Goal: Task Accomplishment & Management: Manage account settings

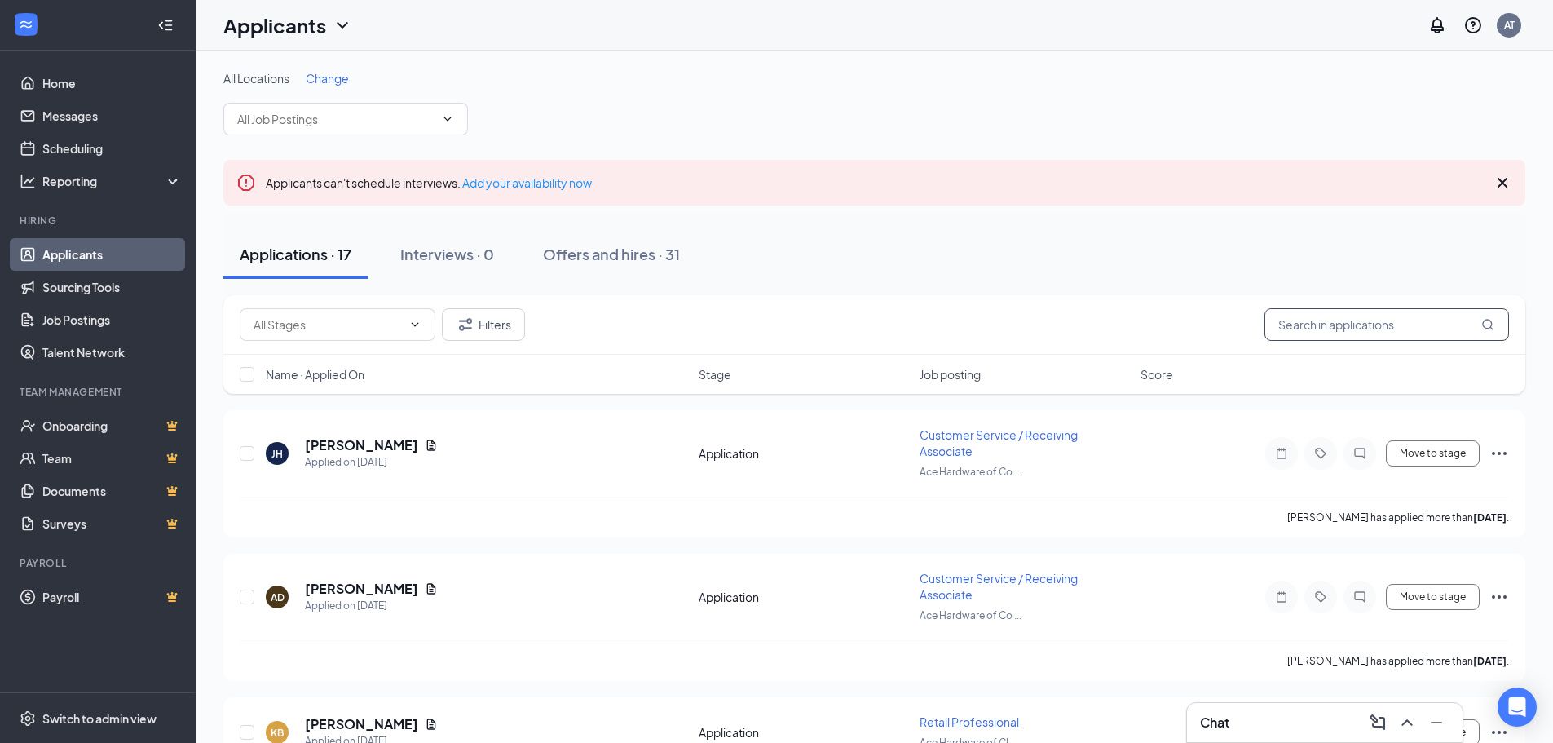
click at [1287, 314] on input "text" at bounding box center [1387, 324] width 245 height 33
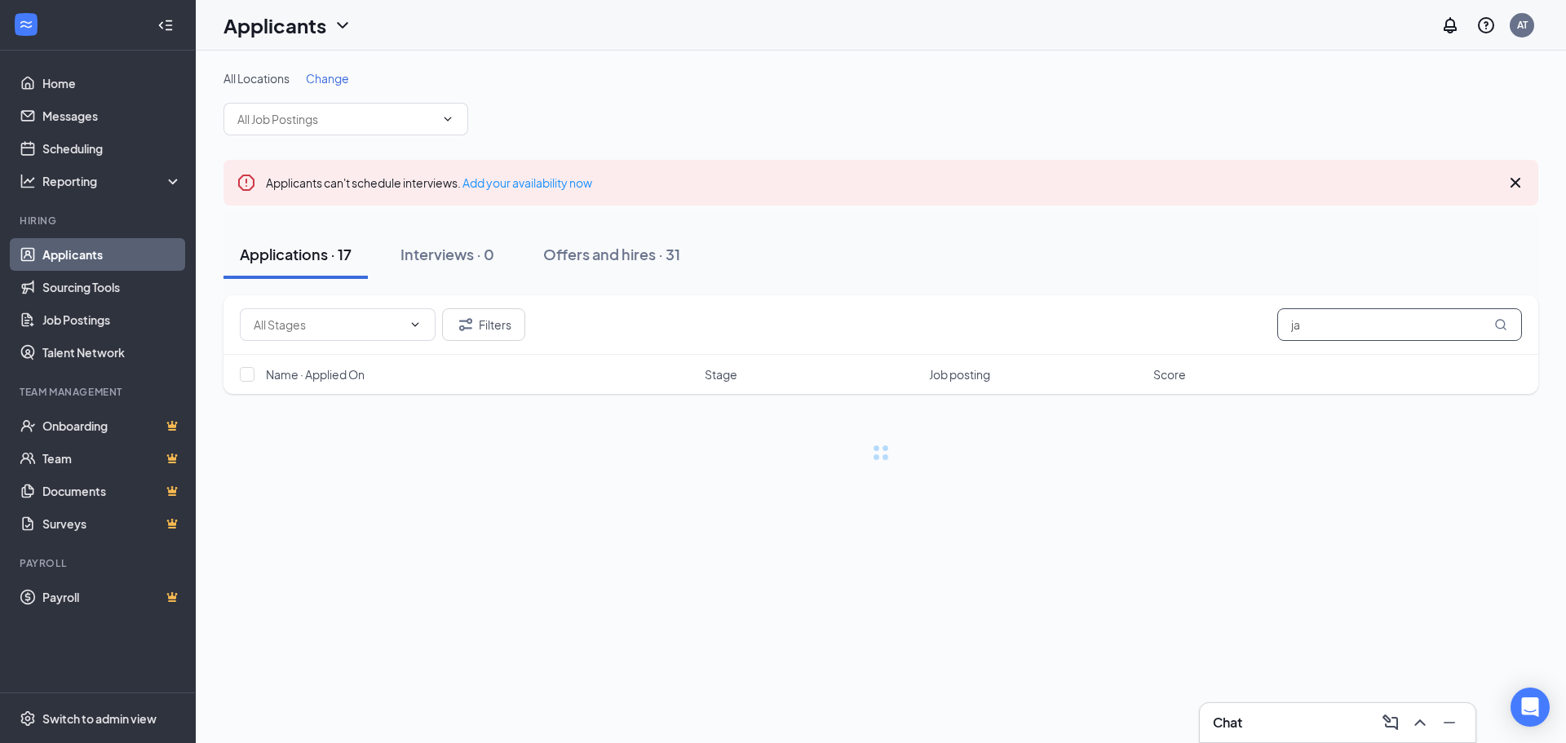
type input "j"
type input "hyde"
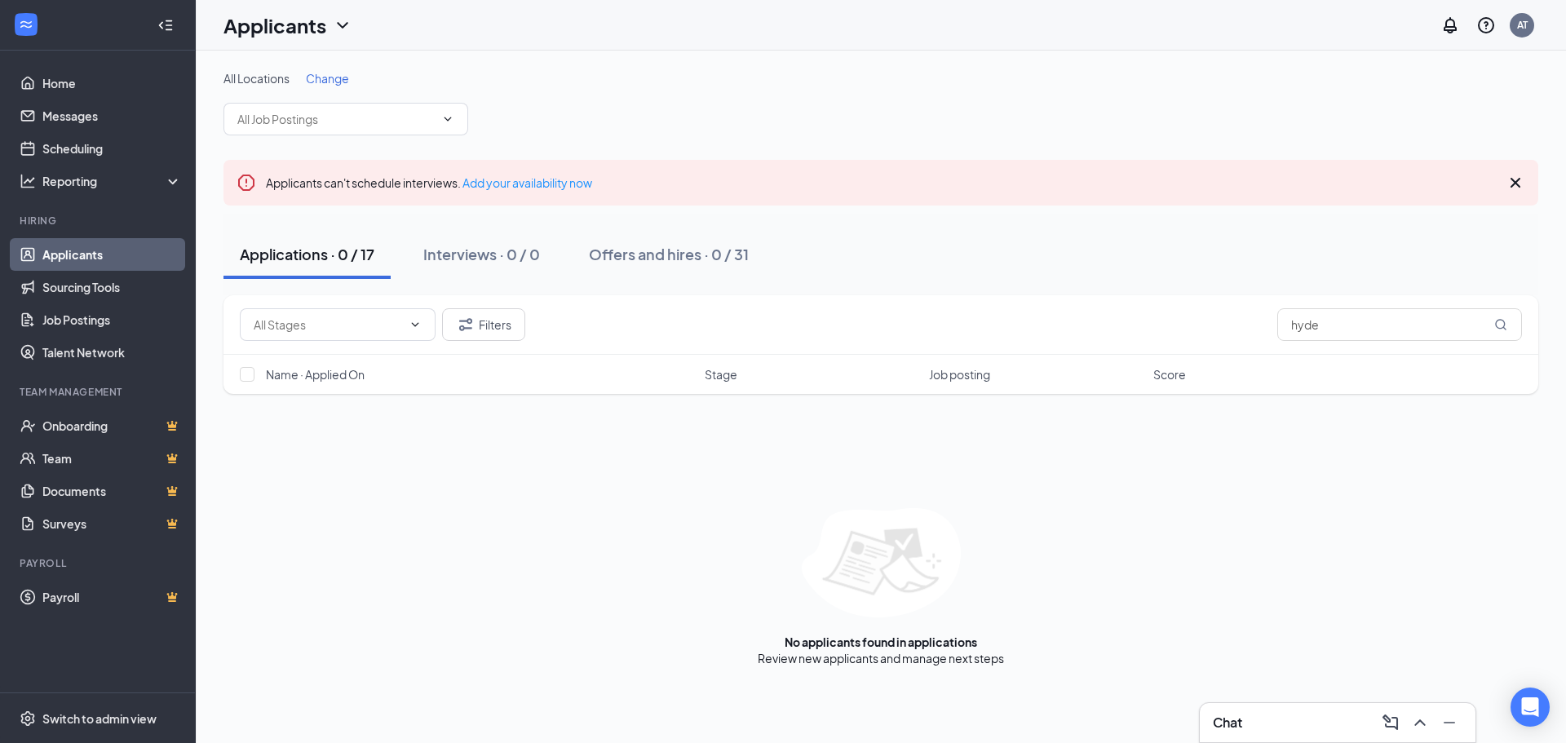
click at [515, 341] on div "Filters hyde" at bounding box center [880, 325] width 1314 height 60
click at [514, 332] on button "Filters" at bounding box center [483, 324] width 83 height 33
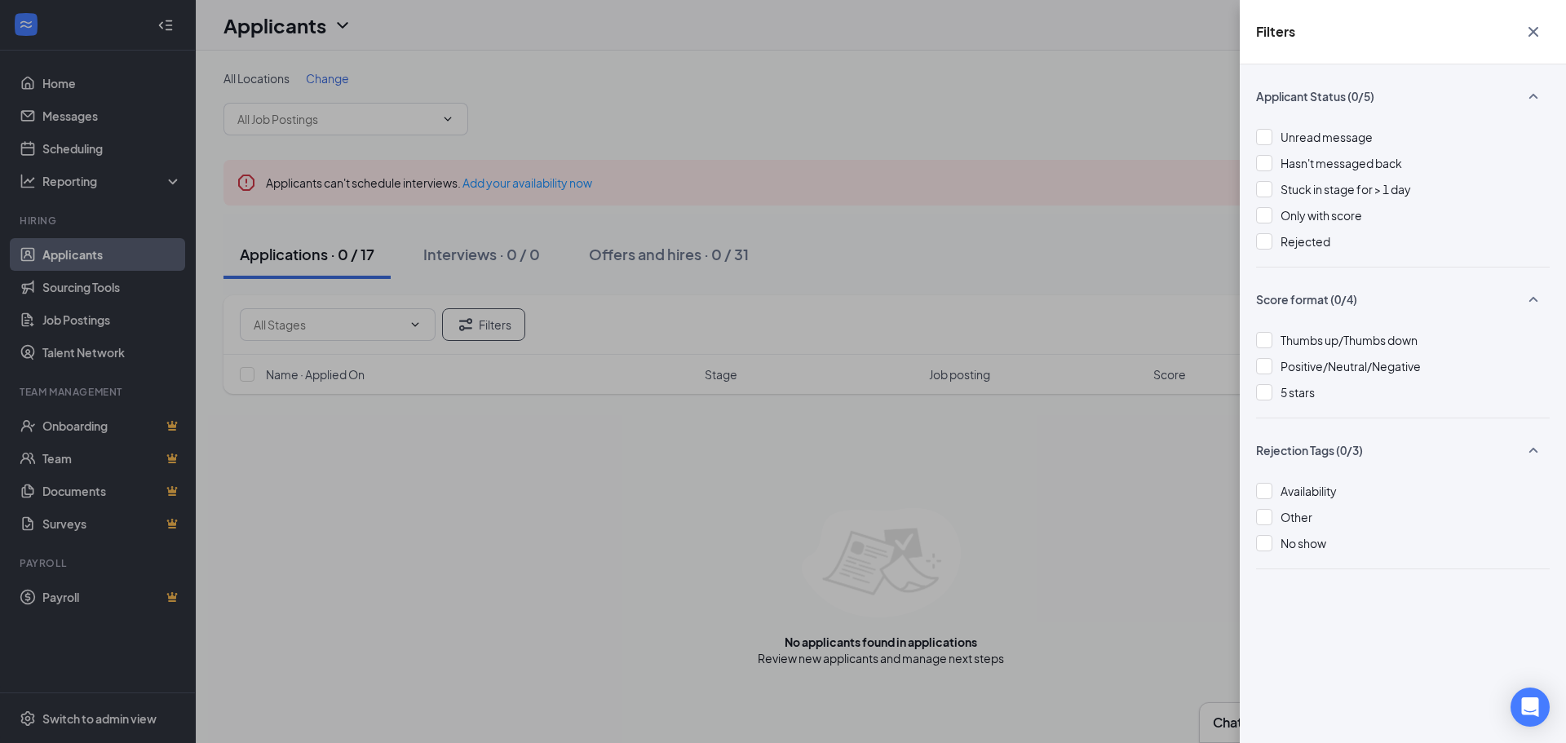
click at [911, 230] on div "Filters Applicant Status (0/5) Unread message Hasn't messaged back Stuck in sta…" at bounding box center [783, 371] width 1566 height 743
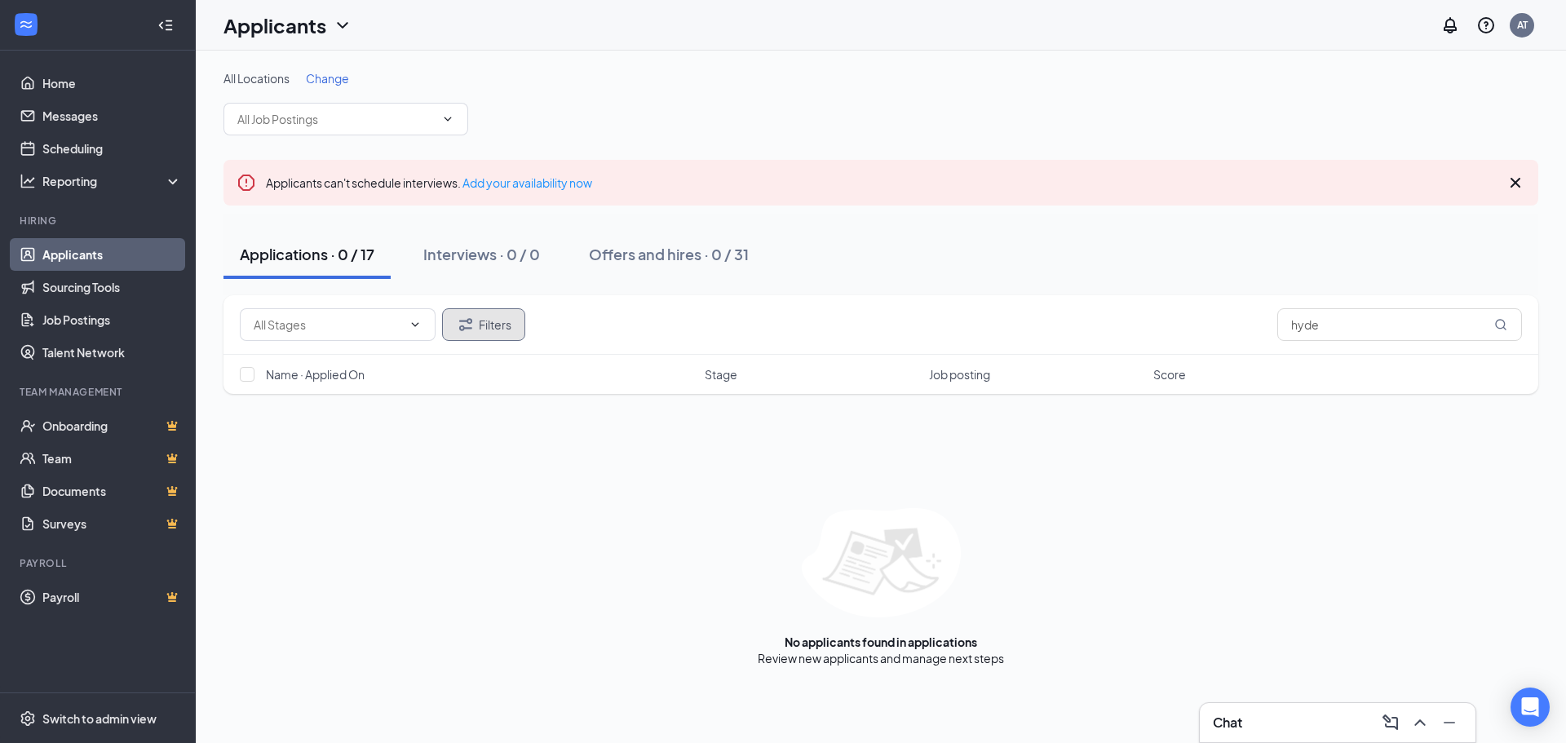
click at [478, 328] on button "Filters" at bounding box center [483, 324] width 83 height 33
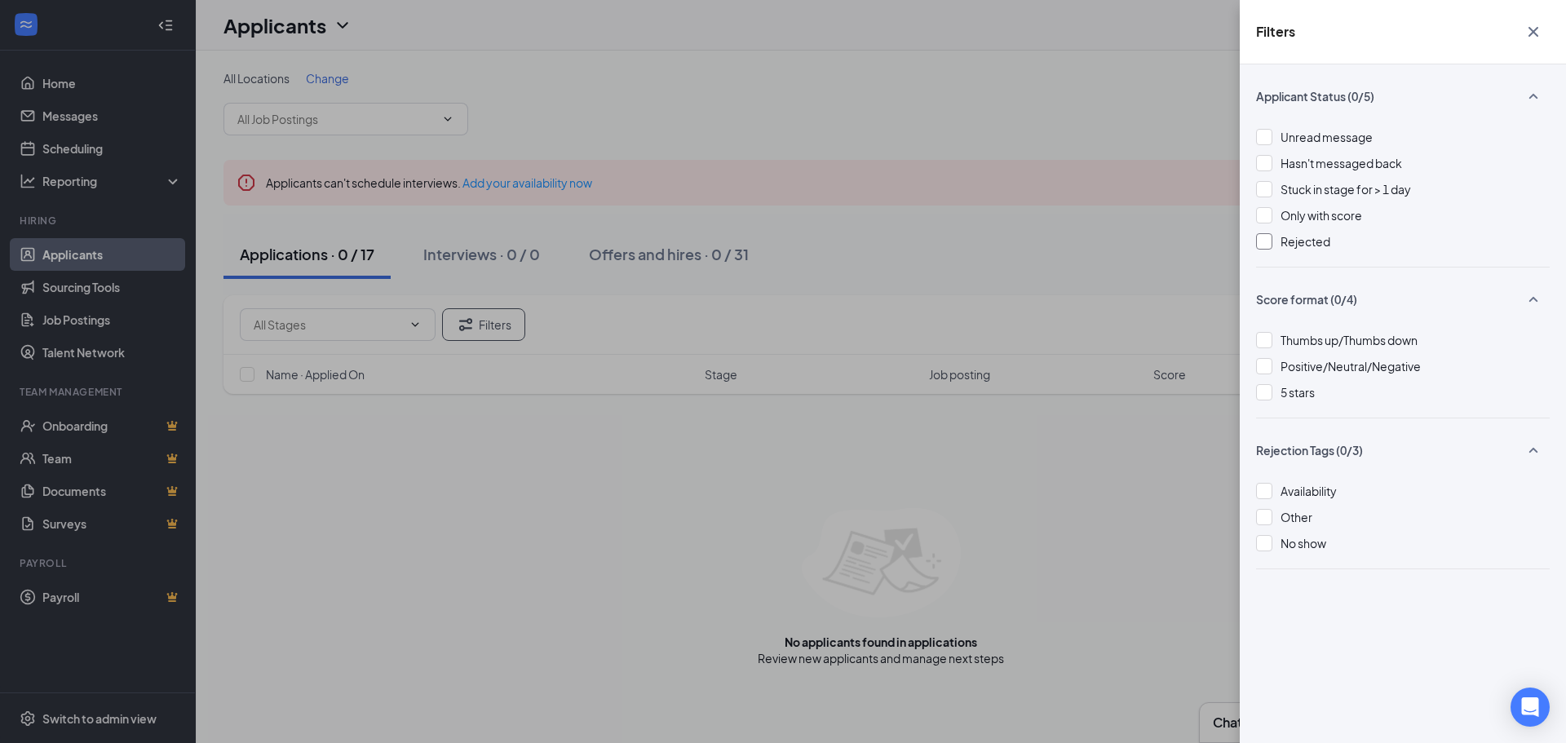
click at [1270, 245] on div at bounding box center [1264, 241] width 16 height 16
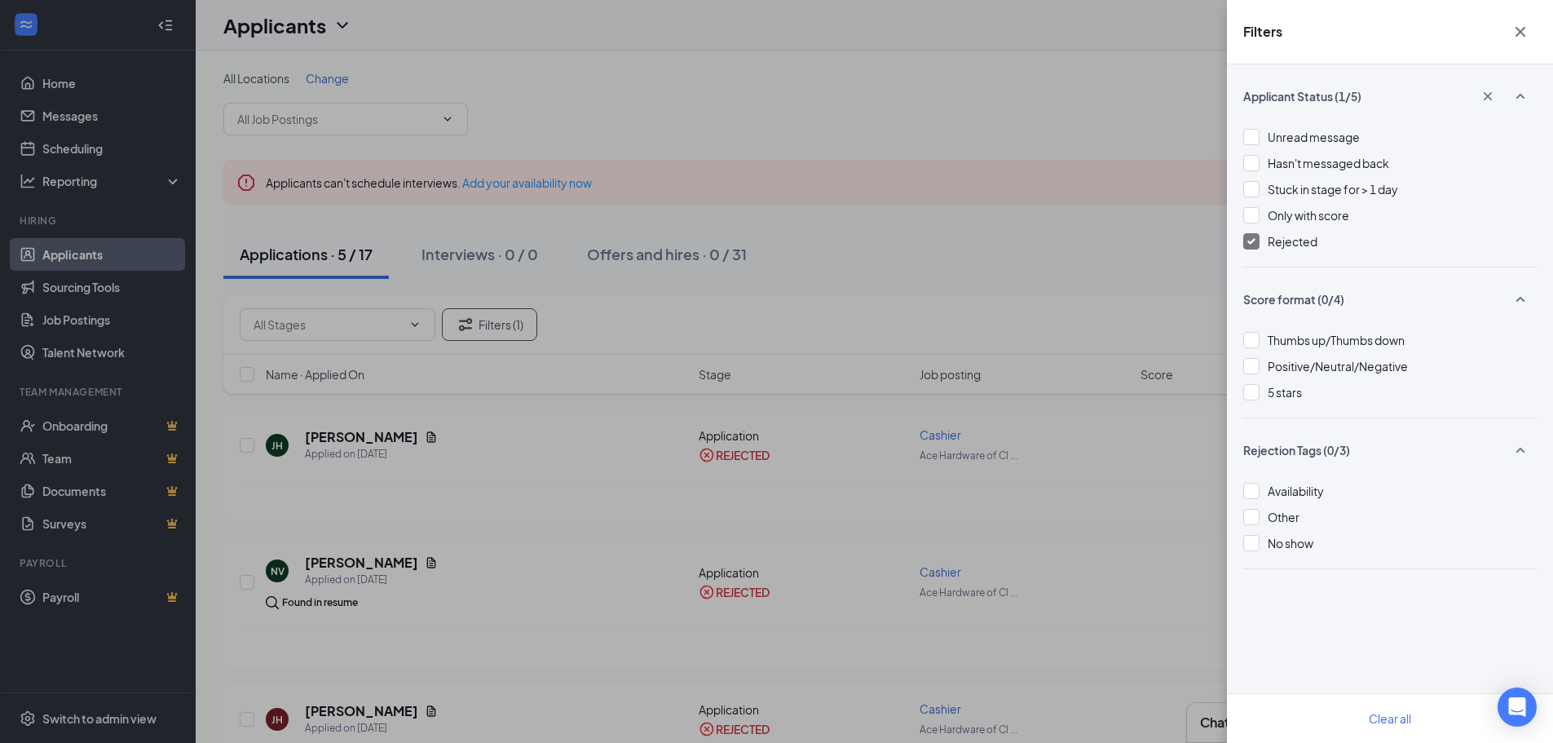
click at [644, 515] on div "Filters Applicant Status (1/5) Unread message Hasn't messaged back Stuck in sta…" at bounding box center [776, 371] width 1553 height 743
click at [439, 454] on div "Filters Applicant Status (1/5) Unread message Hasn't messaged back Stuck in sta…" at bounding box center [776, 371] width 1553 height 743
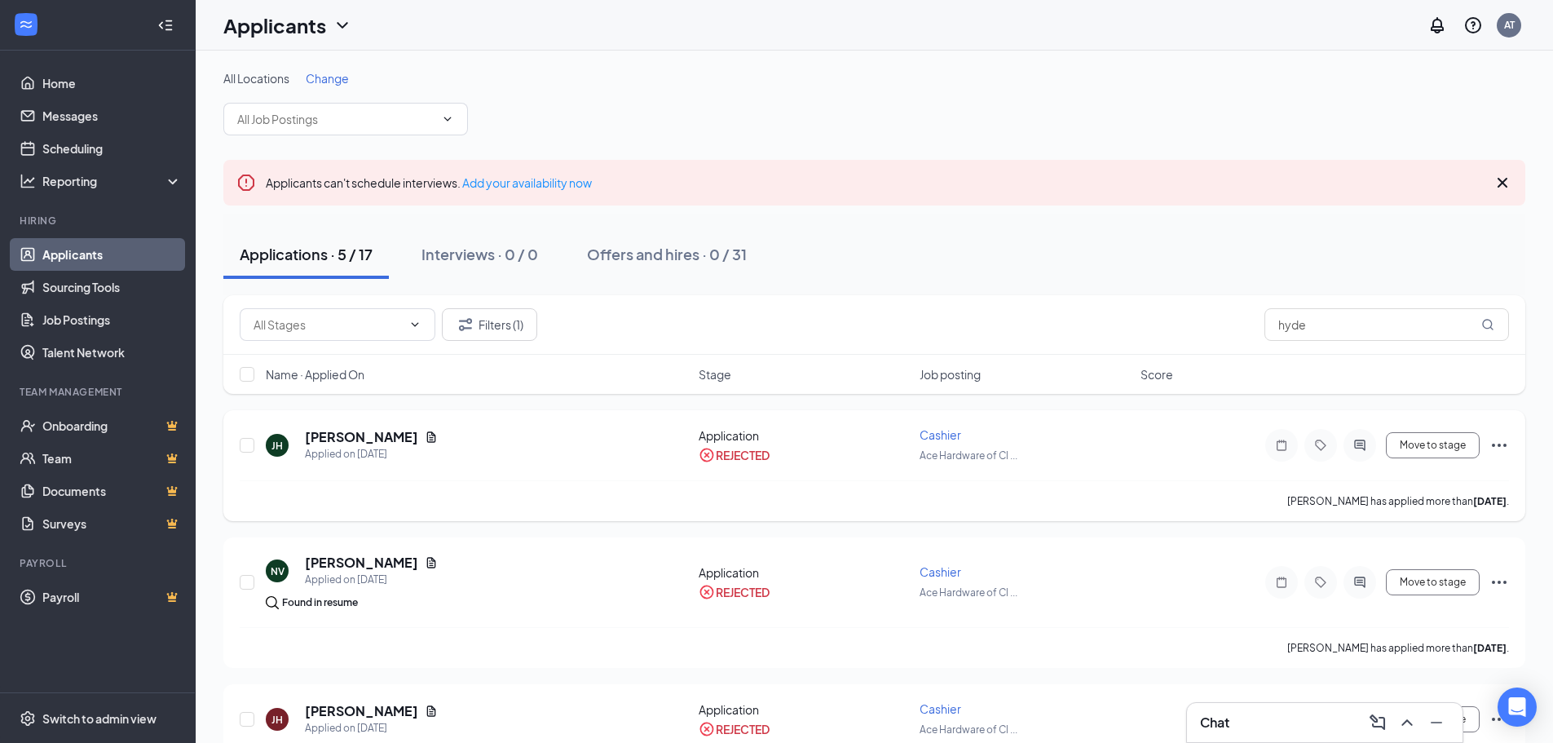
click at [354, 466] on div "[PERSON_NAME] [PERSON_NAME] Applied on [DATE] Application REJECTED Cashier Ace …" at bounding box center [875, 453] width 1270 height 54
click at [364, 432] on h5 "[PERSON_NAME]" at bounding box center [361, 437] width 113 height 18
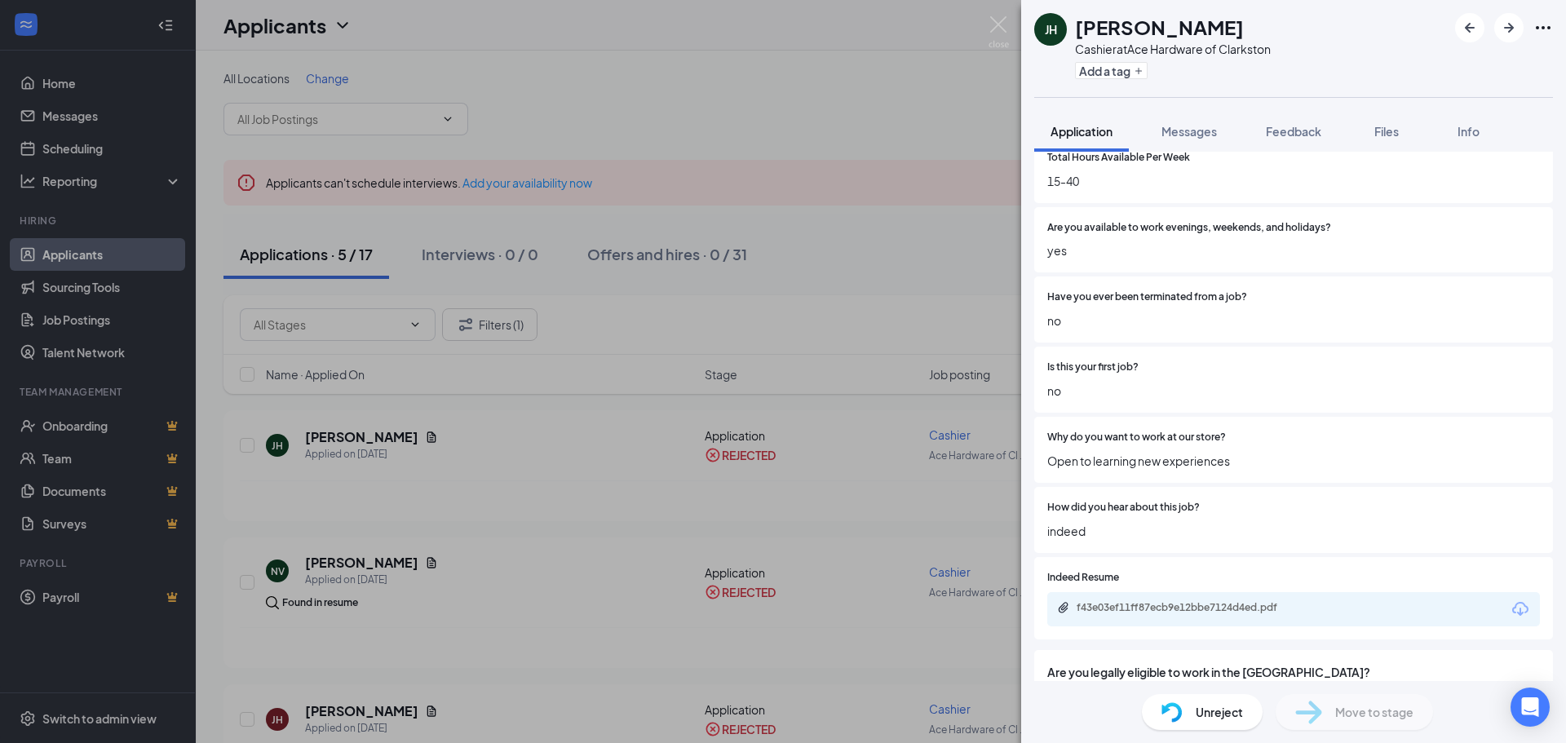
scroll to position [324, 0]
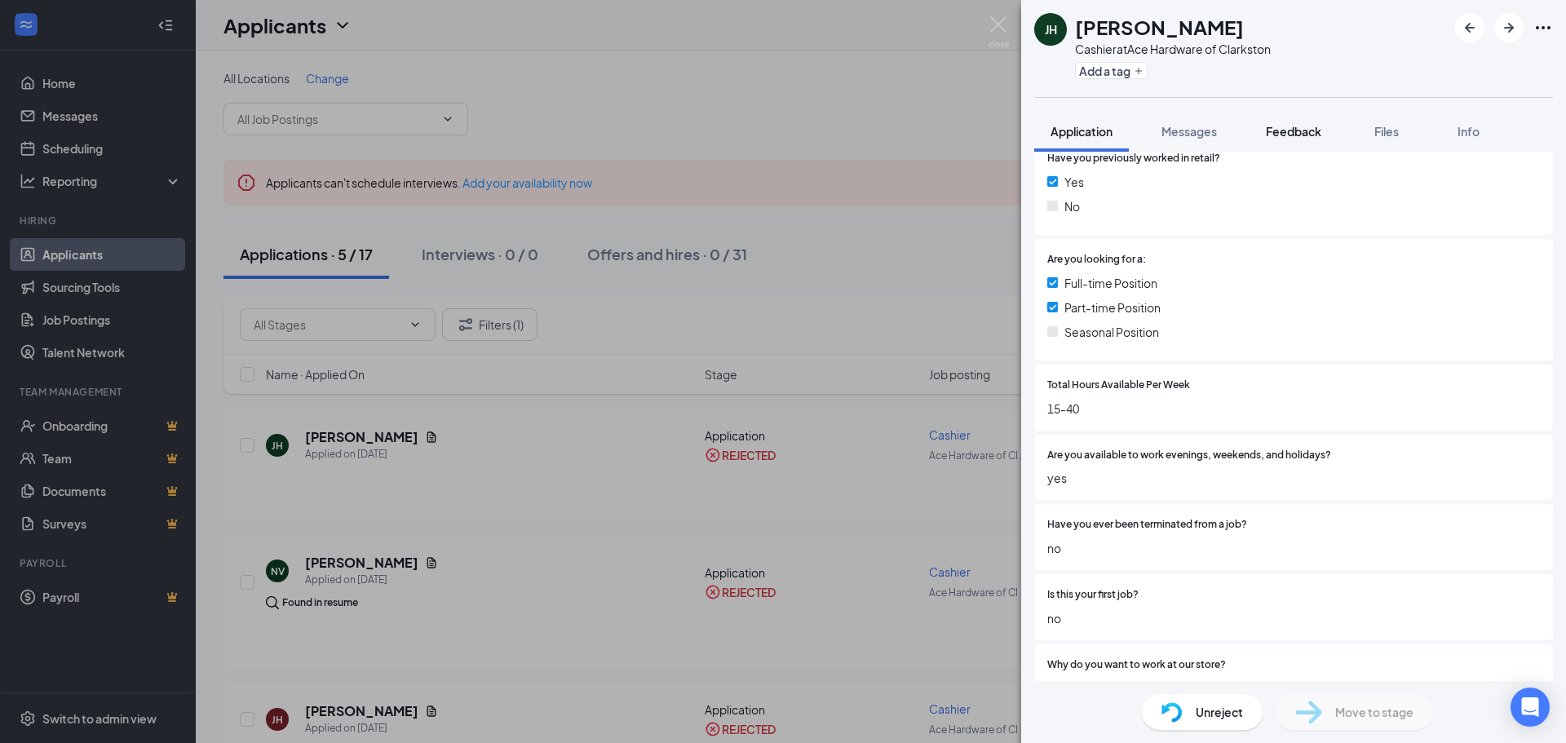
click at [1303, 140] on button "Feedback" at bounding box center [1293, 131] width 88 height 41
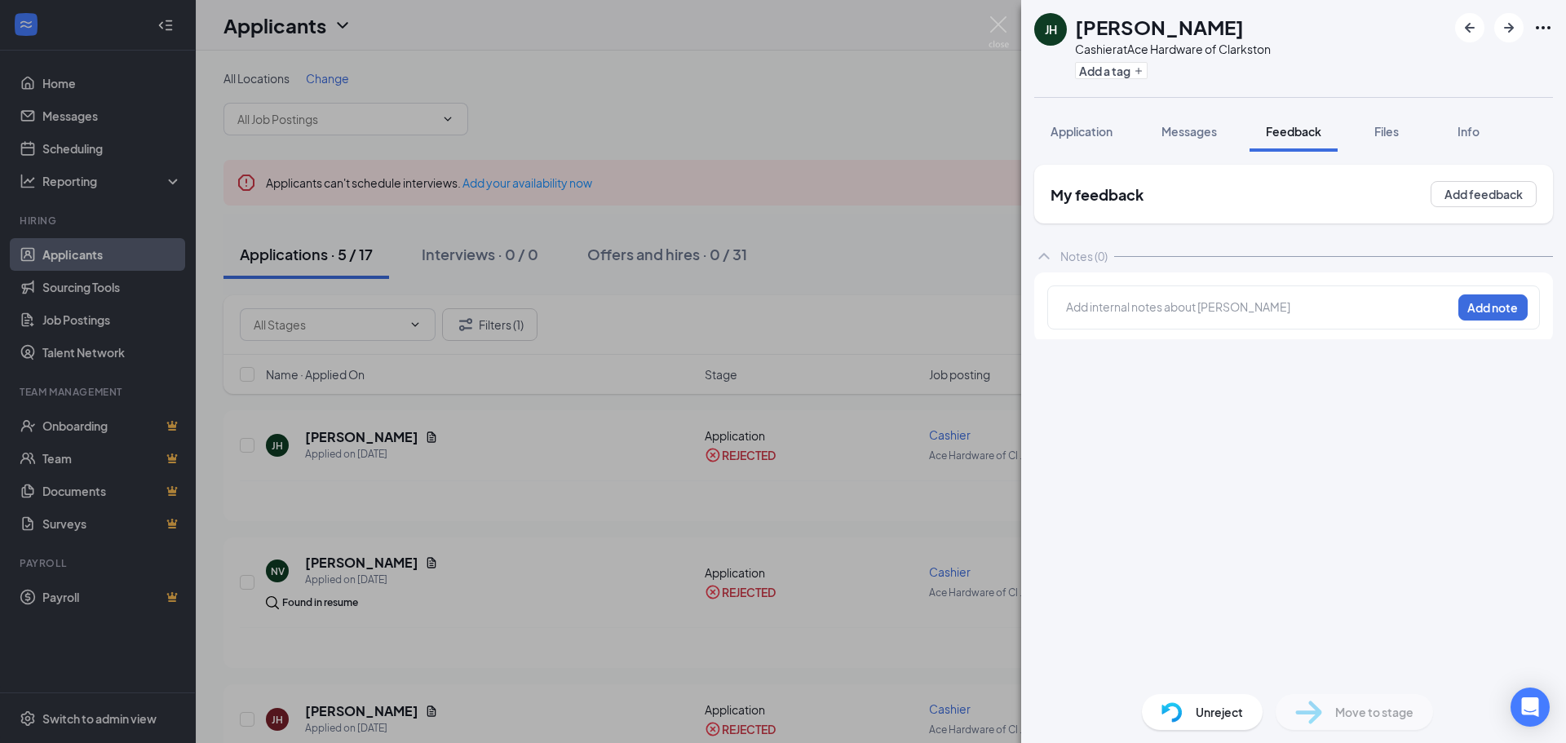
click at [1146, 321] on div "Add internal notes about [PERSON_NAME] Add note" at bounding box center [1293, 307] width 492 height 44
click at [1146, 311] on div at bounding box center [1259, 306] width 384 height 17
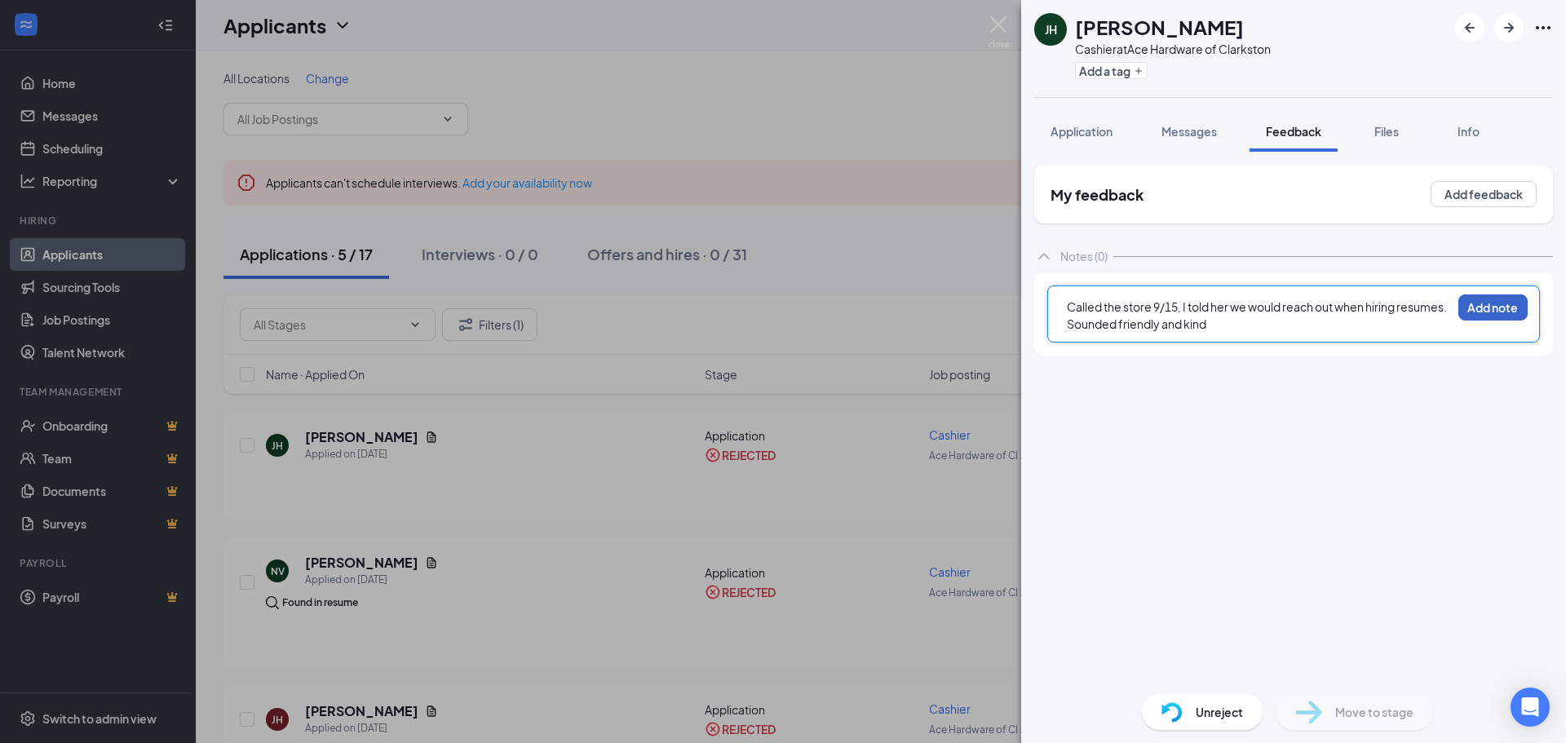
click at [1496, 304] on button "Add note" at bounding box center [1492, 307] width 69 height 26
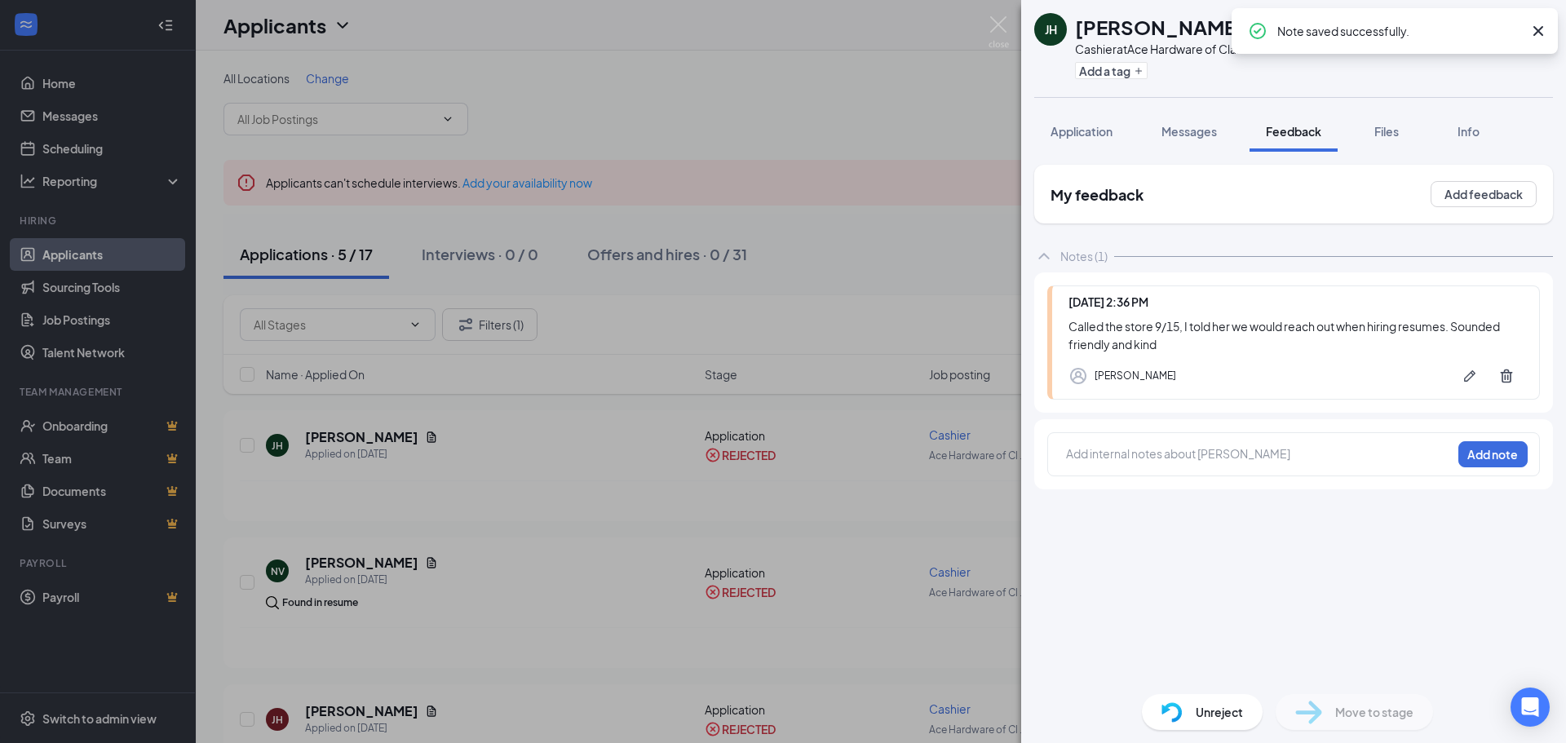
click at [1190, 706] on div "Unreject" at bounding box center [1202, 712] width 121 height 36
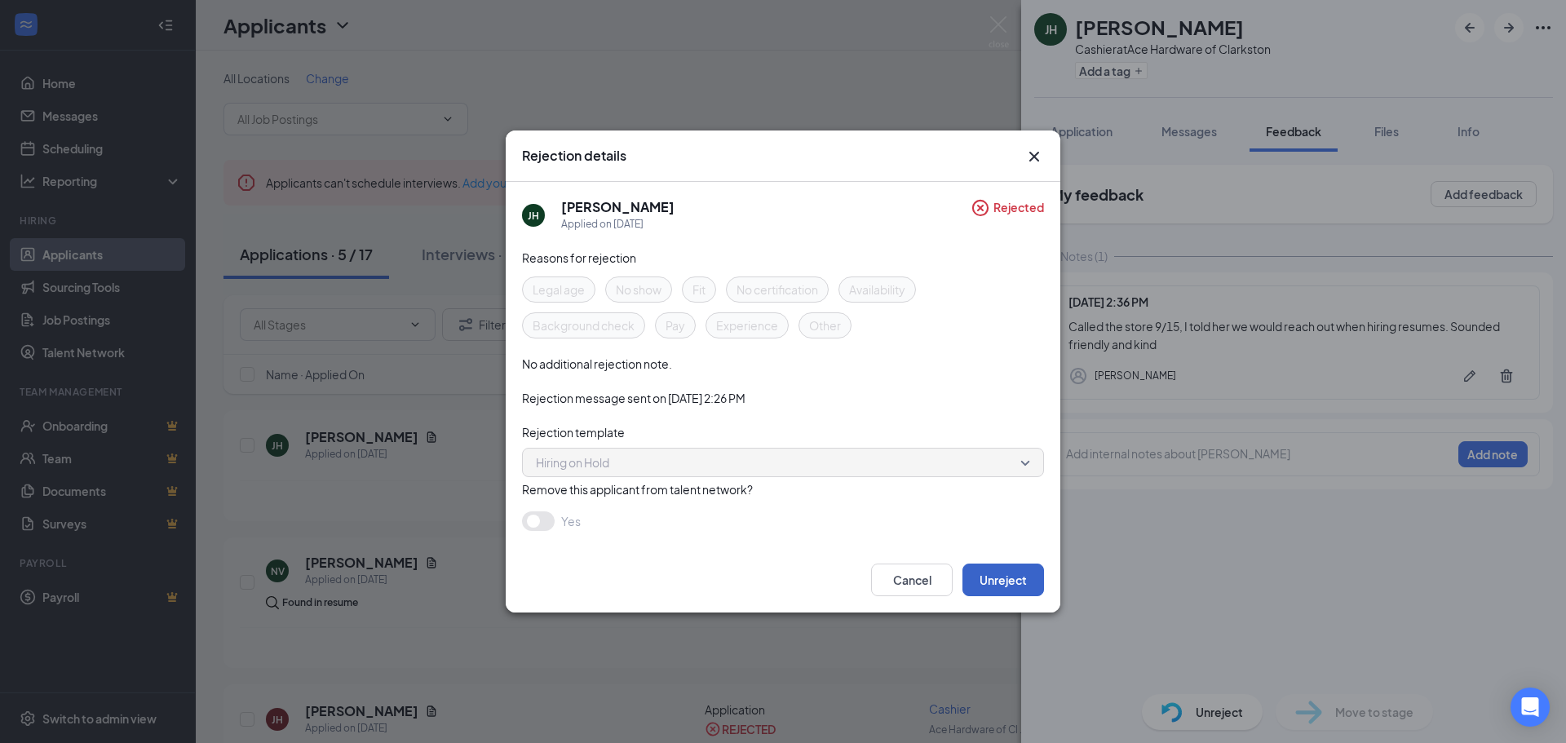
click at [1000, 575] on button "Unreject" at bounding box center [1003, 579] width 82 height 33
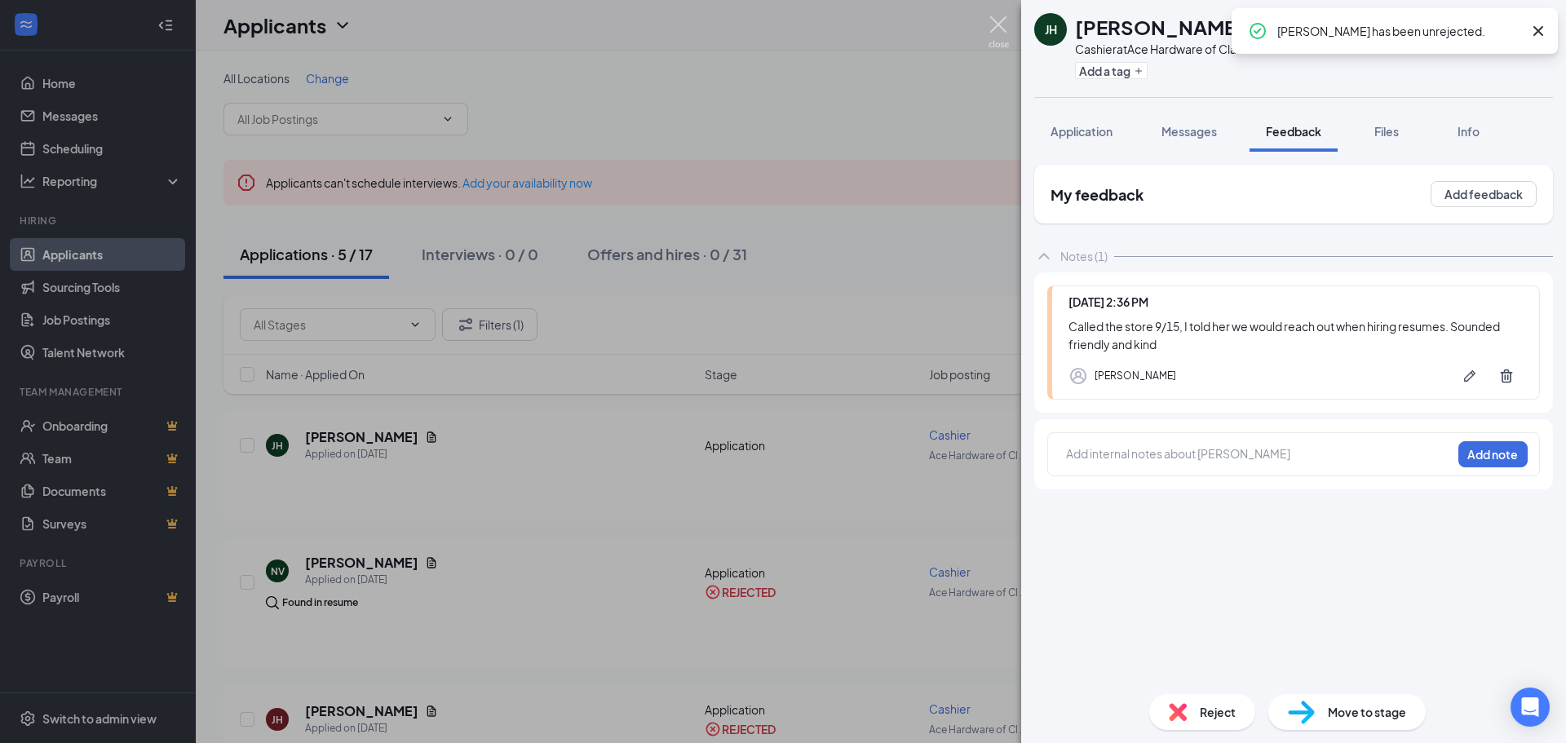
click at [1001, 29] on img at bounding box center [998, 32] width 20 height 32
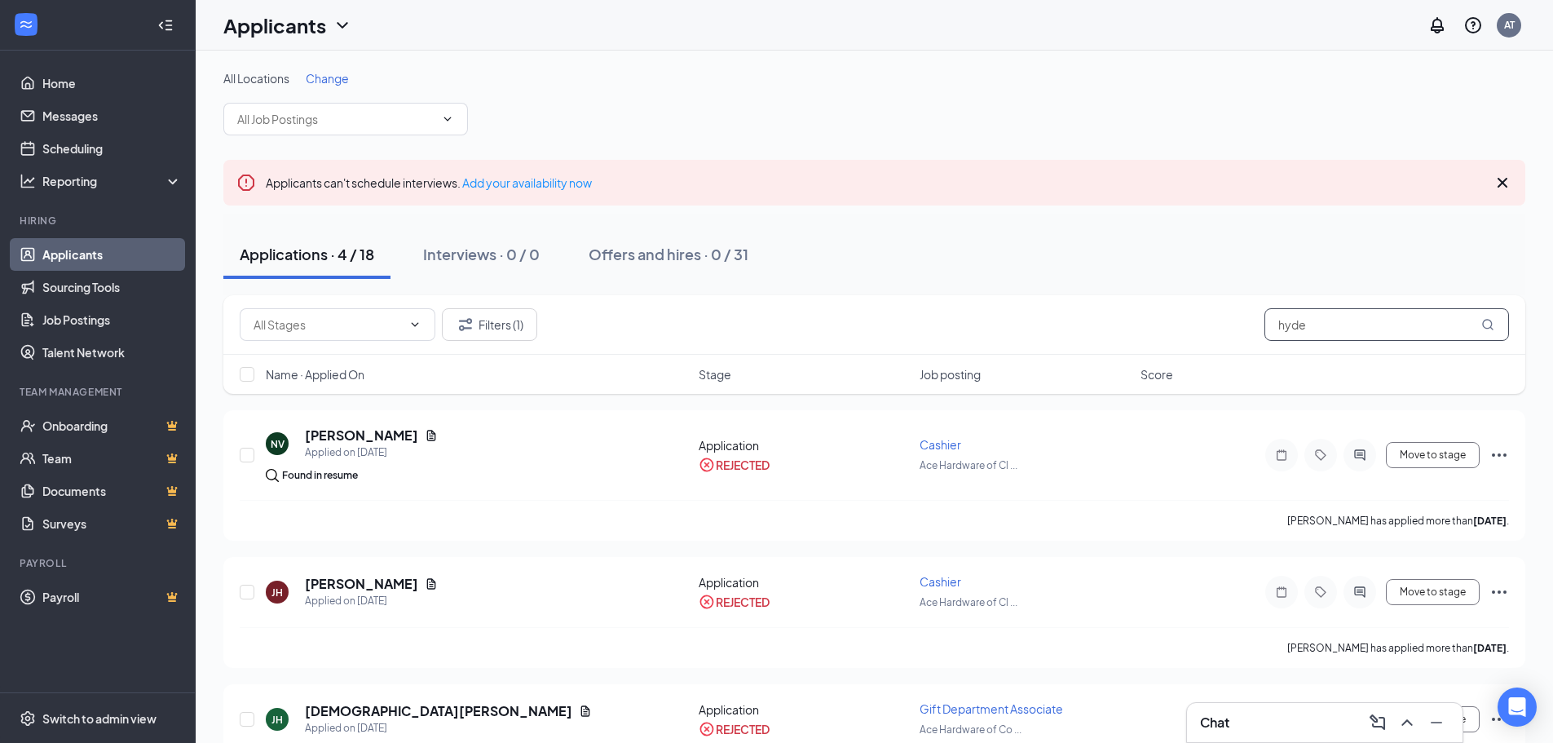
drag, startPoint x: 1322, startPoint y: 338, endPoint x: 1217, endPoint y: 337, distance: 104.4
click at [1217, 337] on div "Filters (1) [PERSON_NAME]" at bounding box center [875, 324] width 1270 height 33
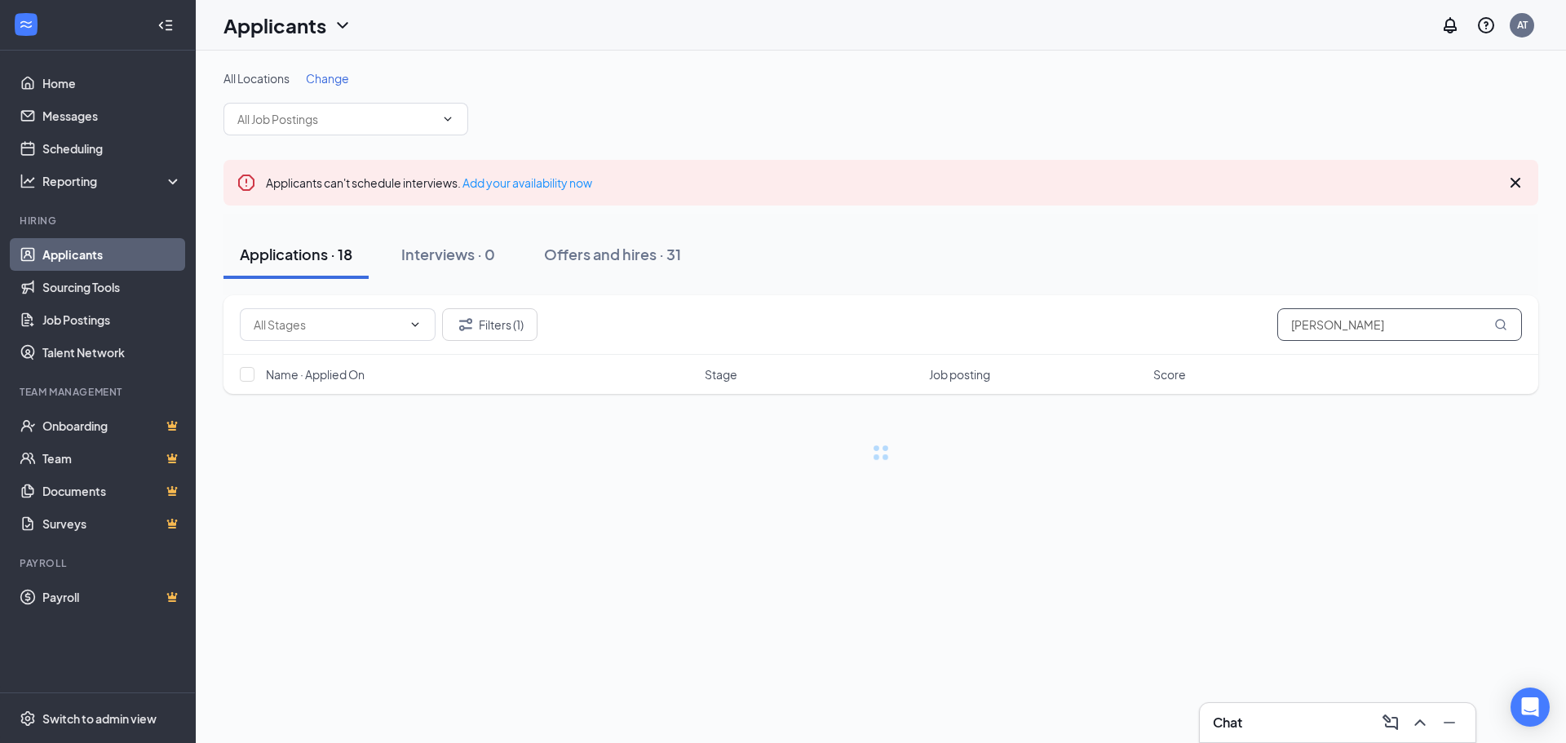
type input "[PERSON_NAME]"
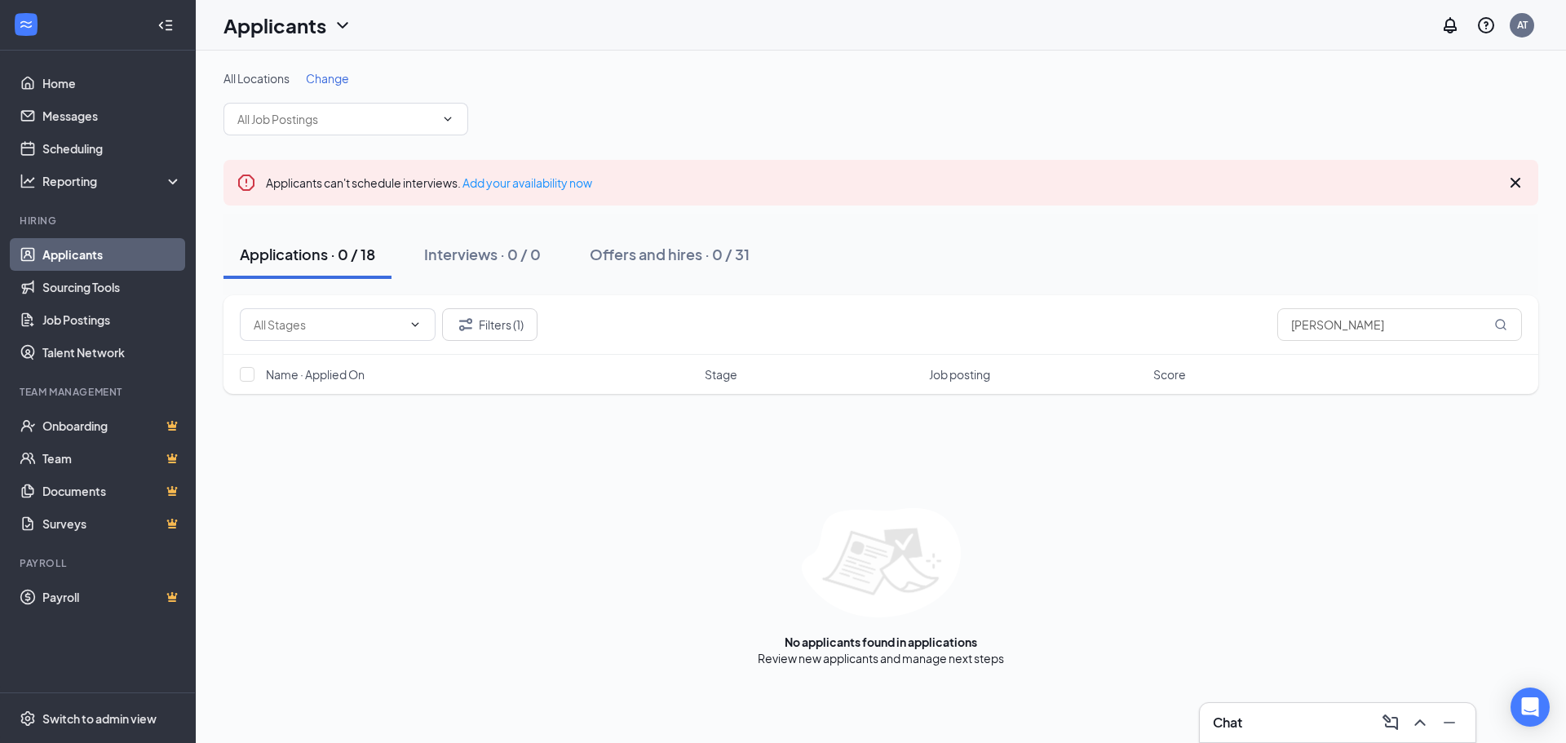
click at [603, 430] on div "Filters (1) [PERSON_NAME] Name · Applied On Stage Job posting Score No applican…" at bounding box center [880, 480] width 1314 height 371
click at [513, 326] on button "Filters (1)" at bounding box center [489, 324] width 95 height 33
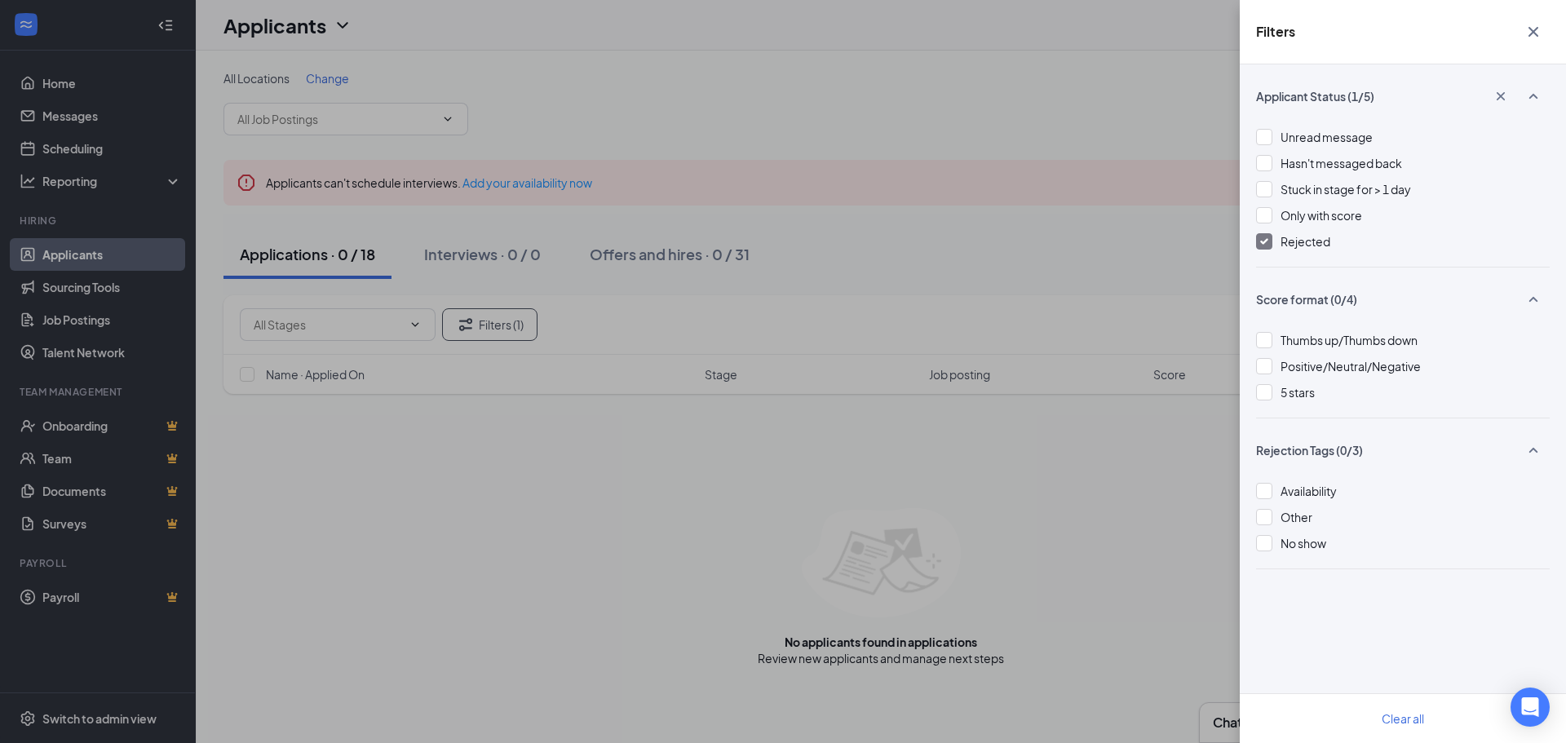
click at [1270, 244] on div at bounding box center [1264, 241] width 16 height 16
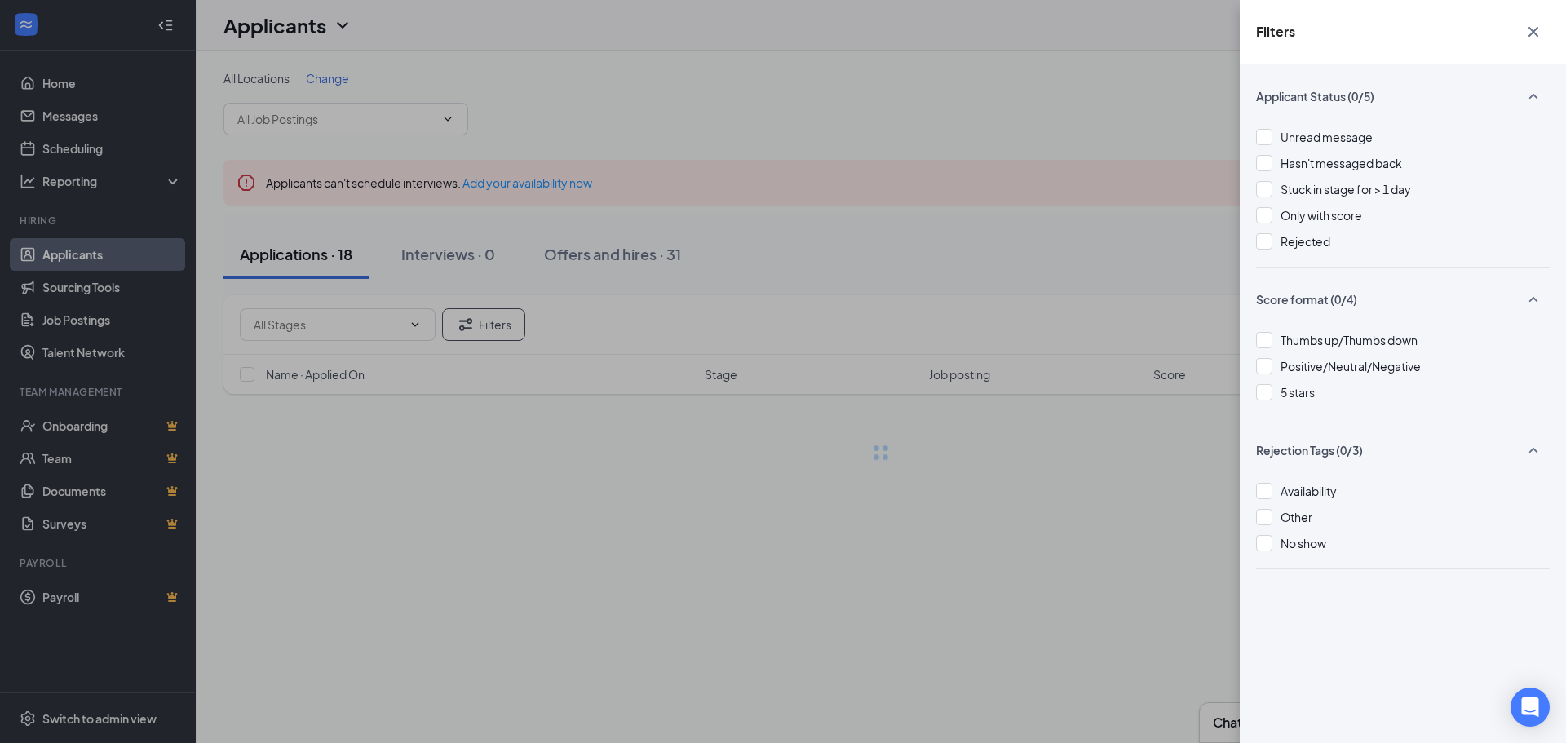
click at [971, 504] on div "Filters Applicant Status (0/5) Unread message Hasn't messaged back Stuck in sta…" at bounding box center [783, 371] width 1566 height 743
click at [1541, 26] on icon "Cross" at bounding box center [1533, 32] width 20 height 20
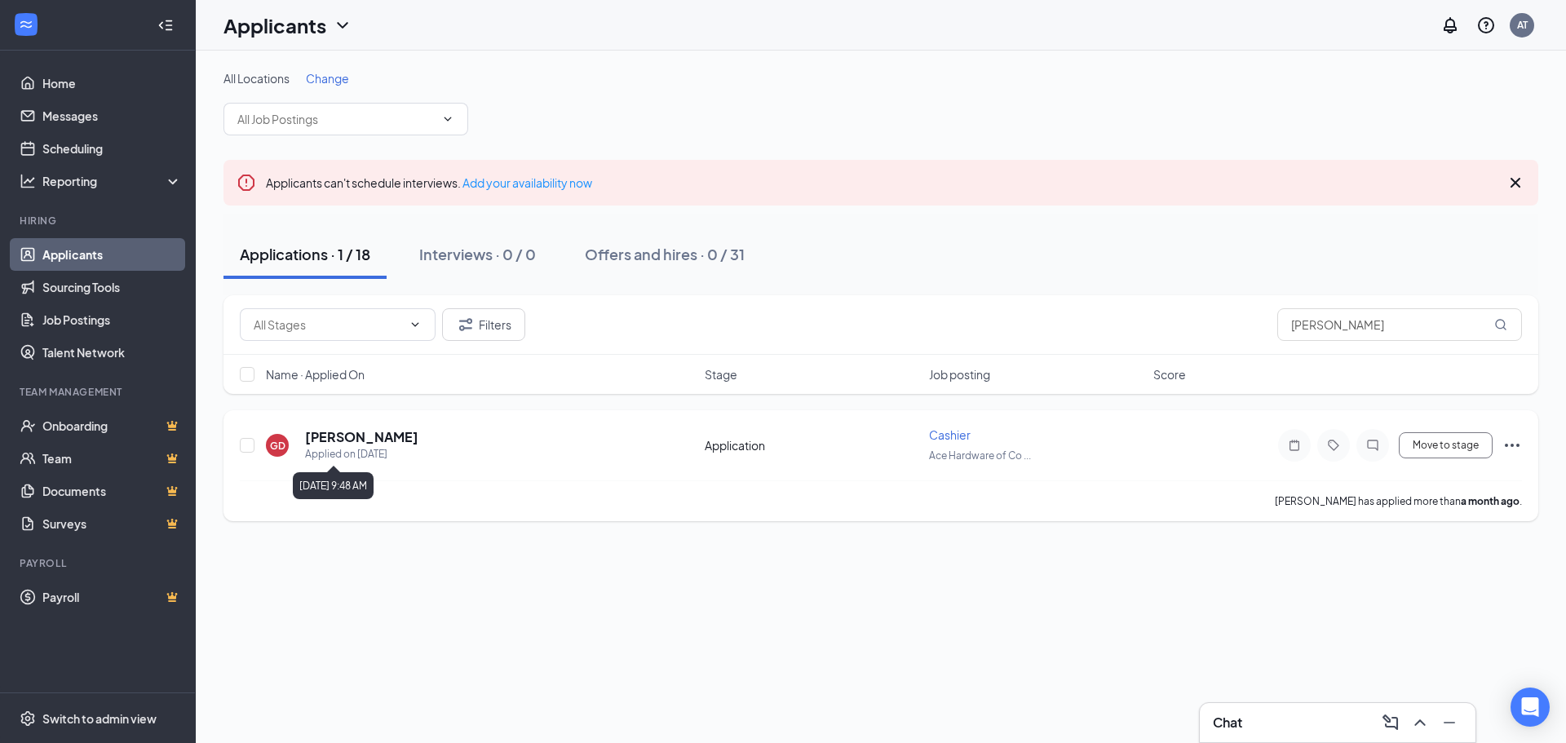
click at [380, 435] on h5 "[PERSON_NAME]" at bounding box center [361, 437] width 113 height 18
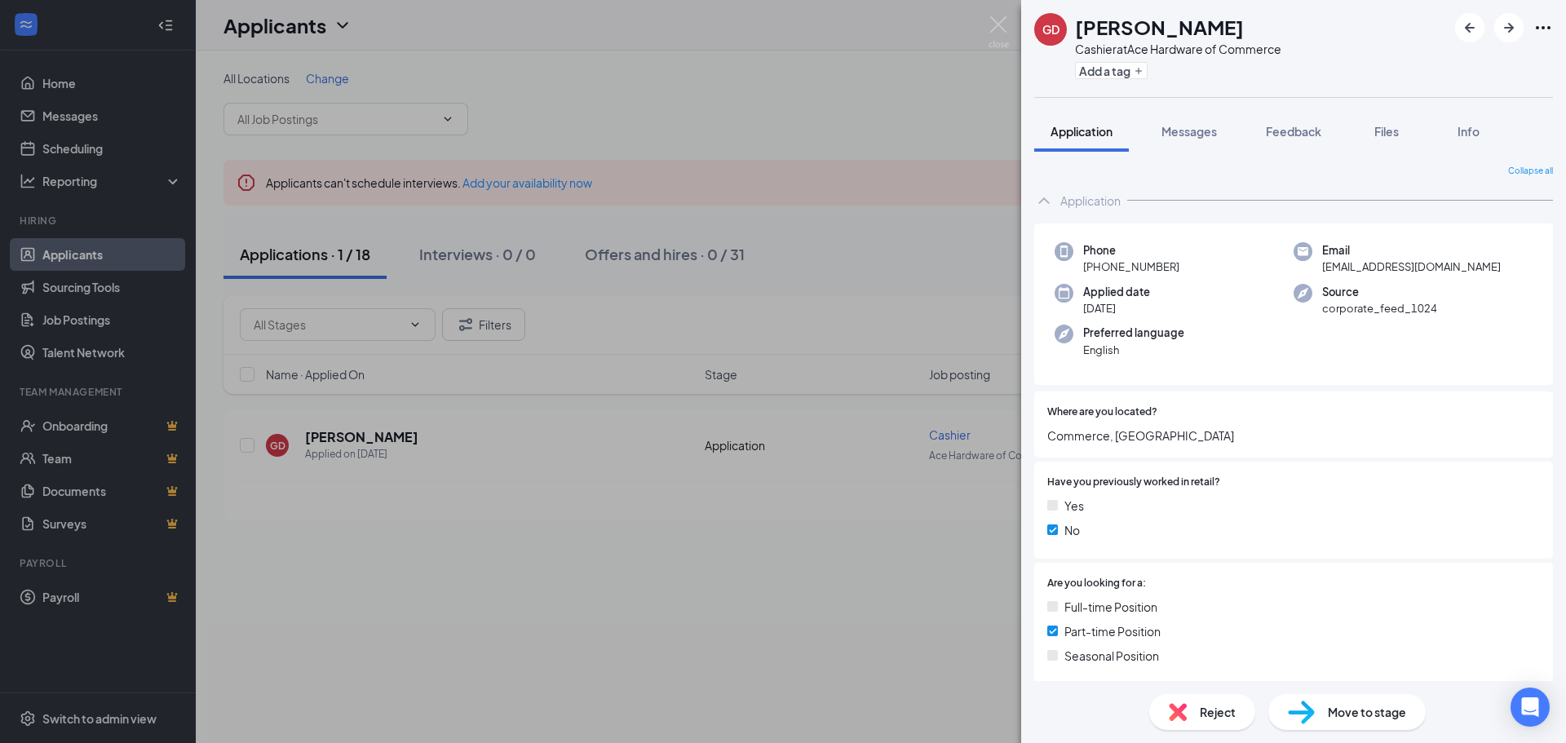
scroll to position [163, 0]
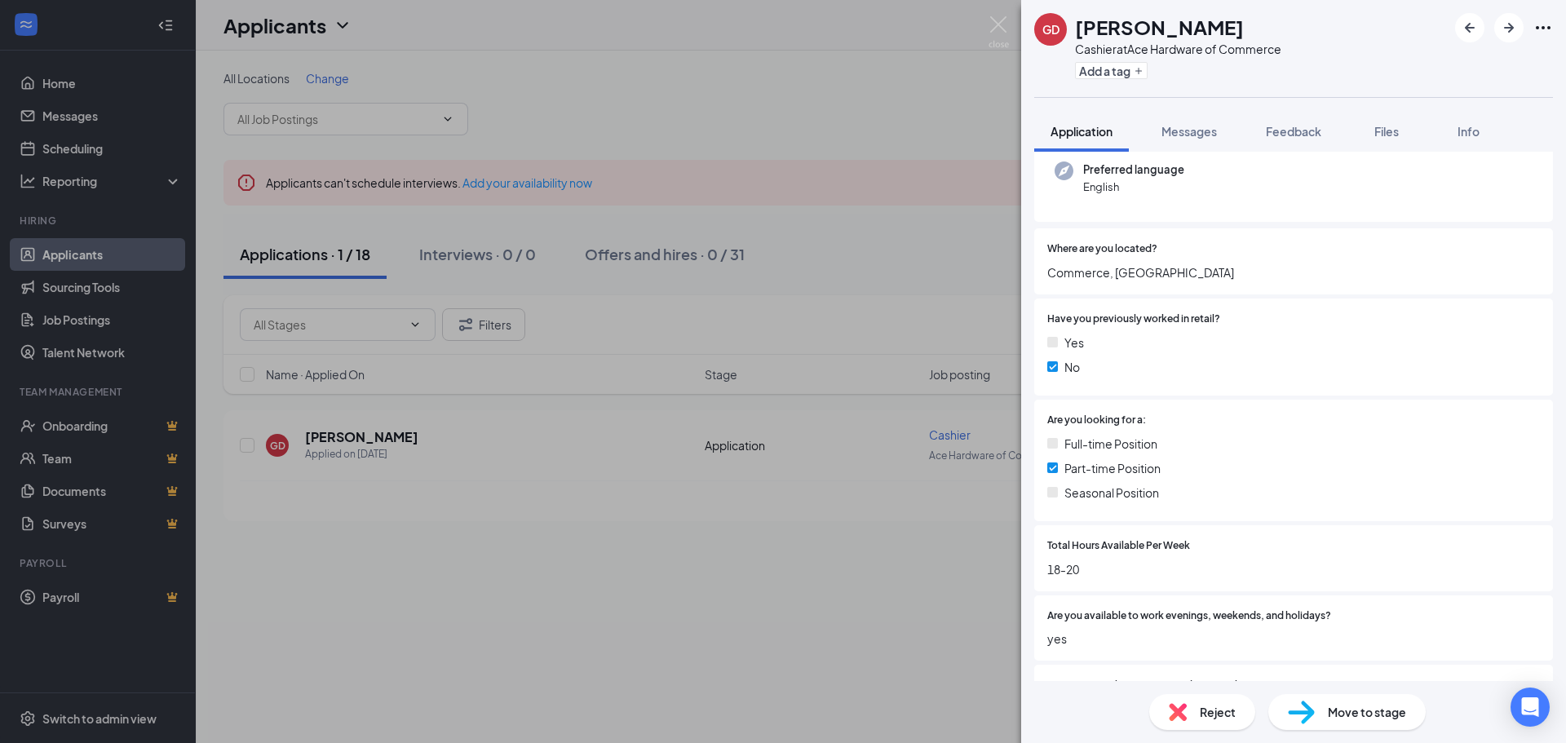
click at [1122, 273] on span "Commerce, [GEOGRAPHIC_DATA]" at bounding box center [1293, 272] width 492 height 18
click at [1125, 272] on span "Commerce, [GEOGRAPHIC_DATA]" at bounding box center [1293, 272] width 492 height 18
drag, startPoint x: 1122, startPoint y: 272, endPoint x: 1081, endPoint y: 380, distance: 115.1
click at [1121, 272] on span "Commerce, [GEOGRAPHIC_DATA]" at bounding box center [1293, 272] width 492 height 18
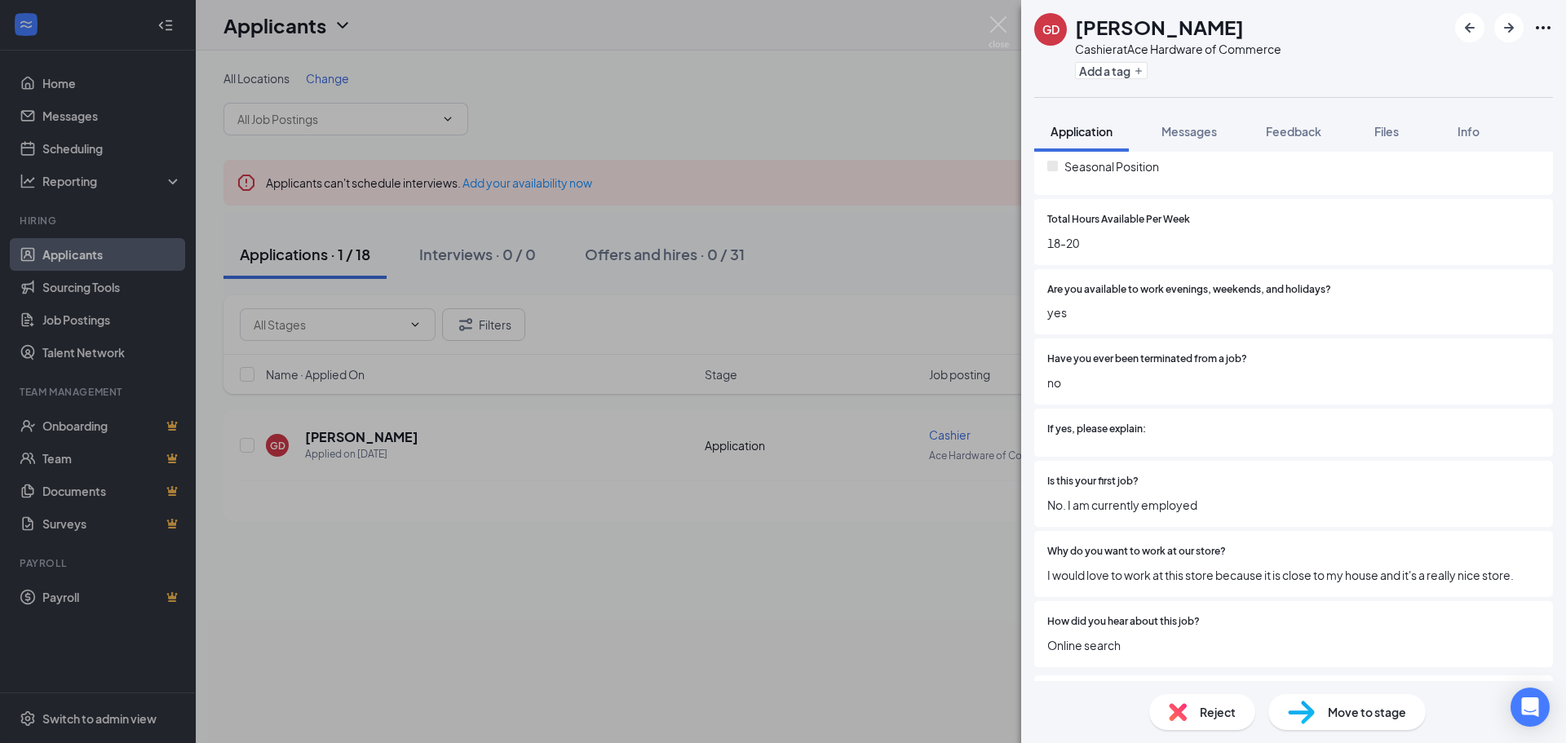
scroll to position [695, 0]
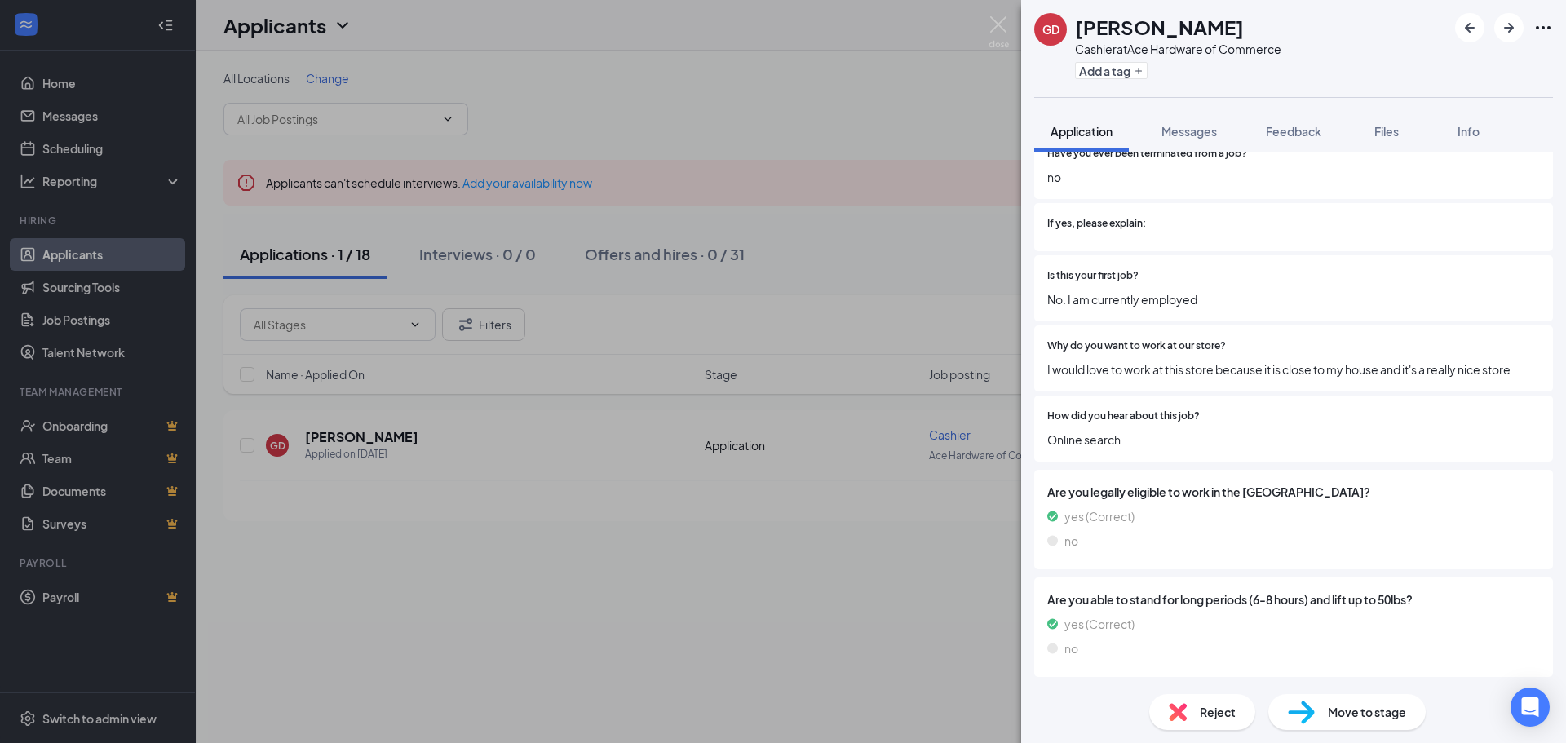
click at [1048, 370] on div "Why do you want to work at our store? I would love to work at this store becaus…" at bounding box center [1293, 358] width 519 height 66
click at [1047, 371] on span "I would love to work at this store because it is close to my house and it's a r…" at bounding box center [1293, 369] width 492 height 18
click at [1086, 367] on span "I would love to work at this store because it is close to my house and it's a r…" at bounding box center [1293, 369] width 492 height 18
click at [1106, 376] on span "I would love to work at this store because it is close to my house and it's a r…" at bounding box center [1293, 369] width 492 height 18
click at [1112, 372] on span "I would love to work at this store because it is close to my house and it's a r…" at bounding box center [1293, 369] width 492 height 18
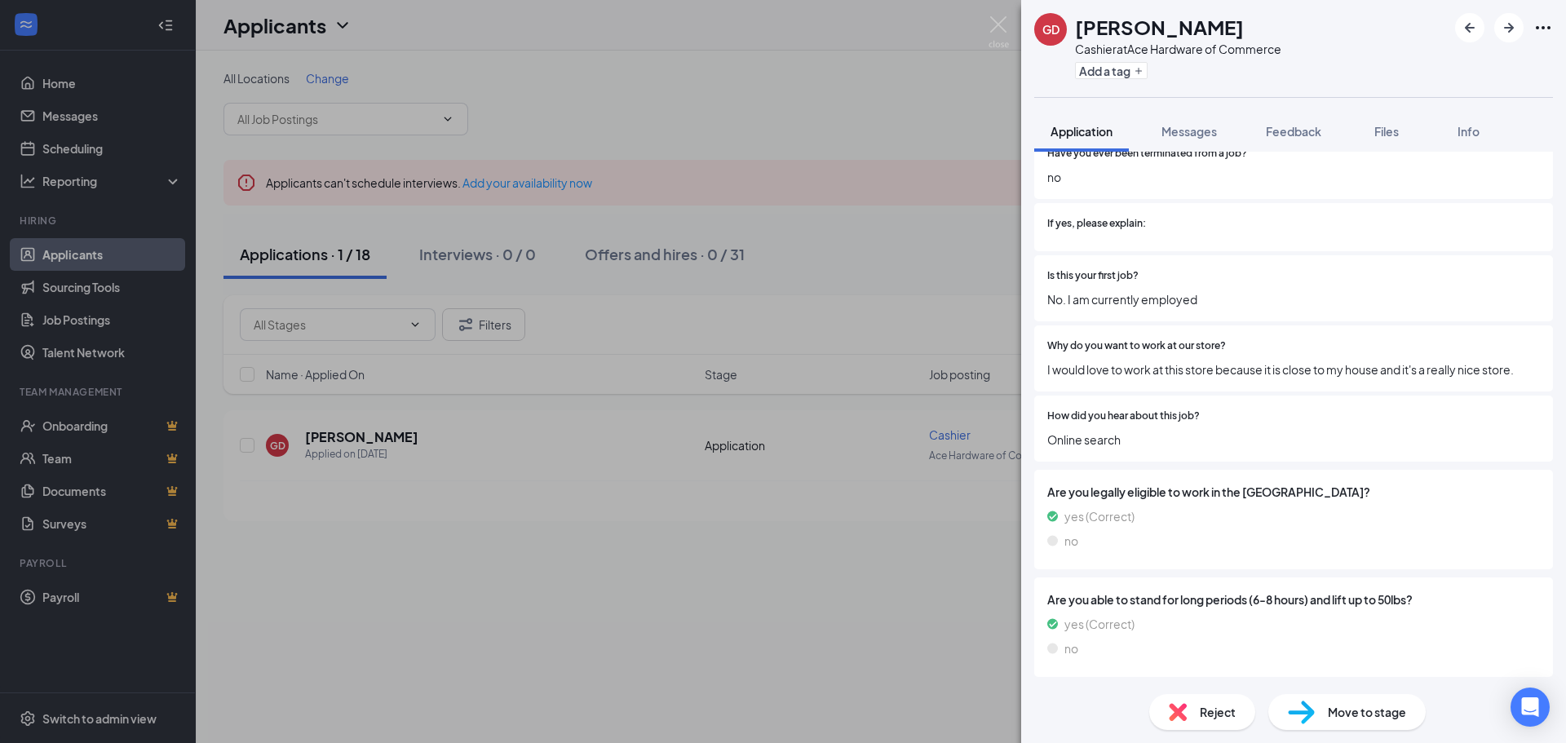
click at [1199, 387] on div "Why do you want to work at our store? I would love to work at this store becaus…" at bounding box center [1293, 358] width 519 height 66
click at [1144, 368] on span "I would love to work at this store because it is close to my house and it's a r…" at bounding box center [1293, 369] width 492 height 18
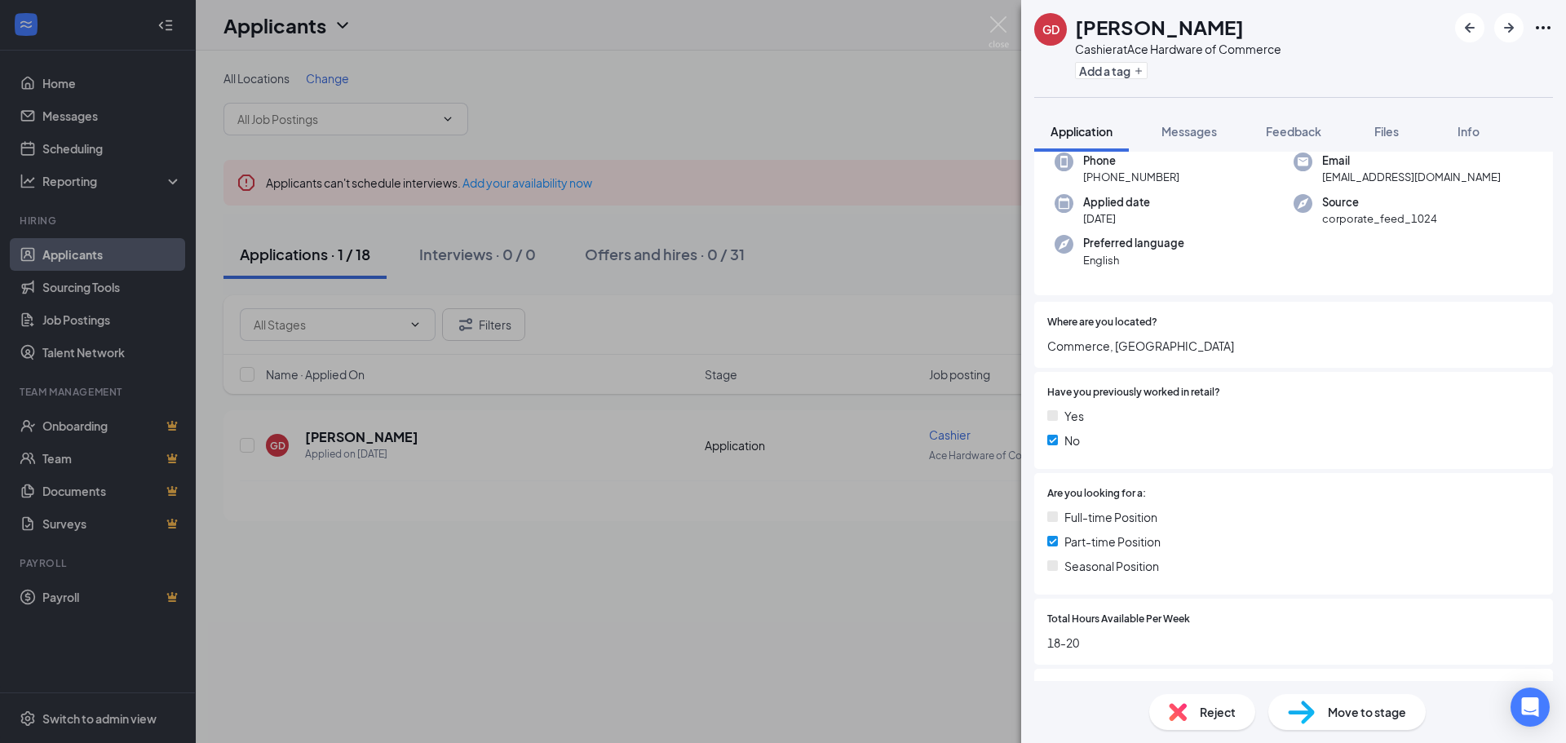
scroll to position [0, 0]
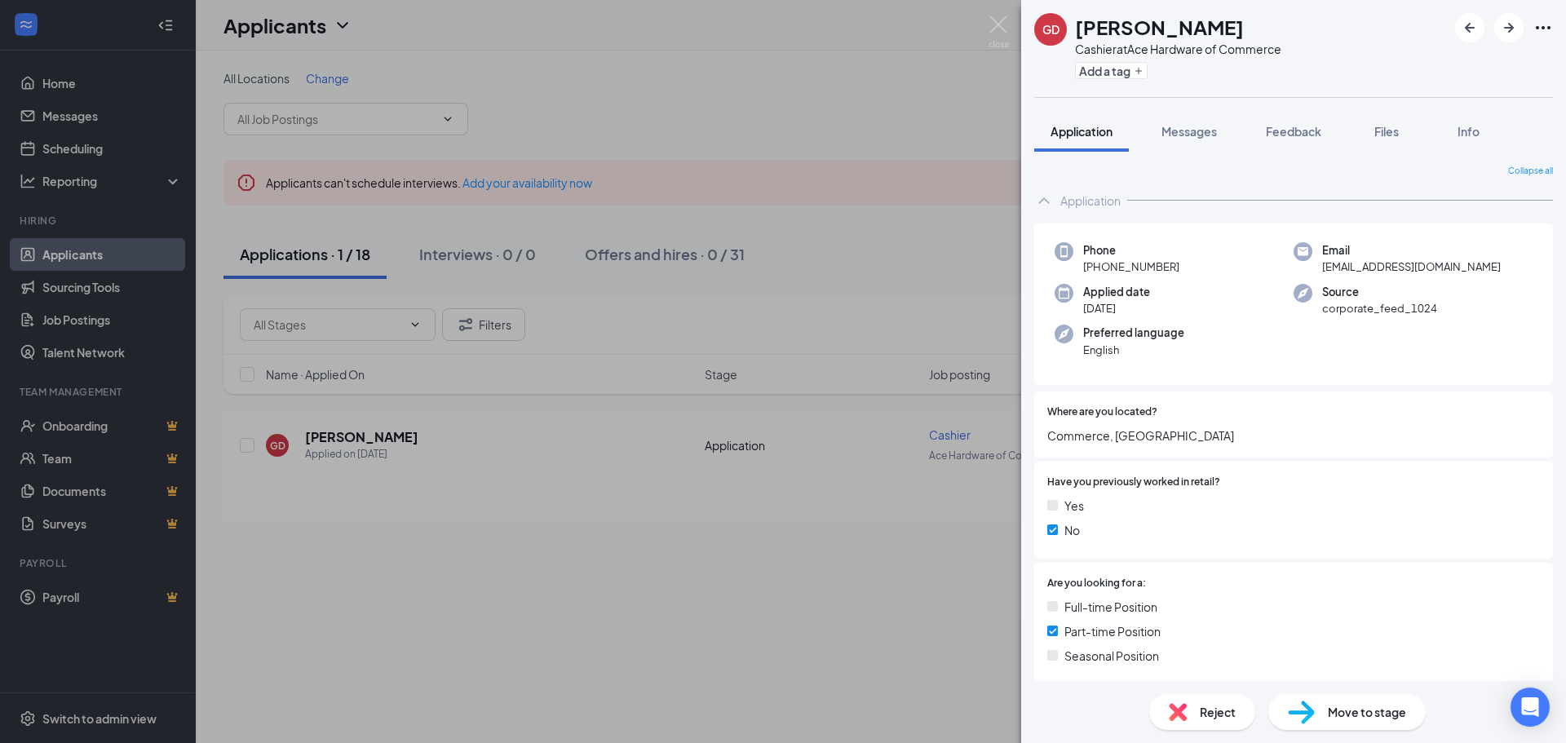
click at [1123, 433] on span "Commerce, [GEOGRAPHIC_DATA]" at bounding box center [1293, 435] width 492 height 18
click at [1005, 23] on img at bounding box center [998, 32] width 20 height 32
